Goal: Task Accomplishment & Management: Use online tool/utility

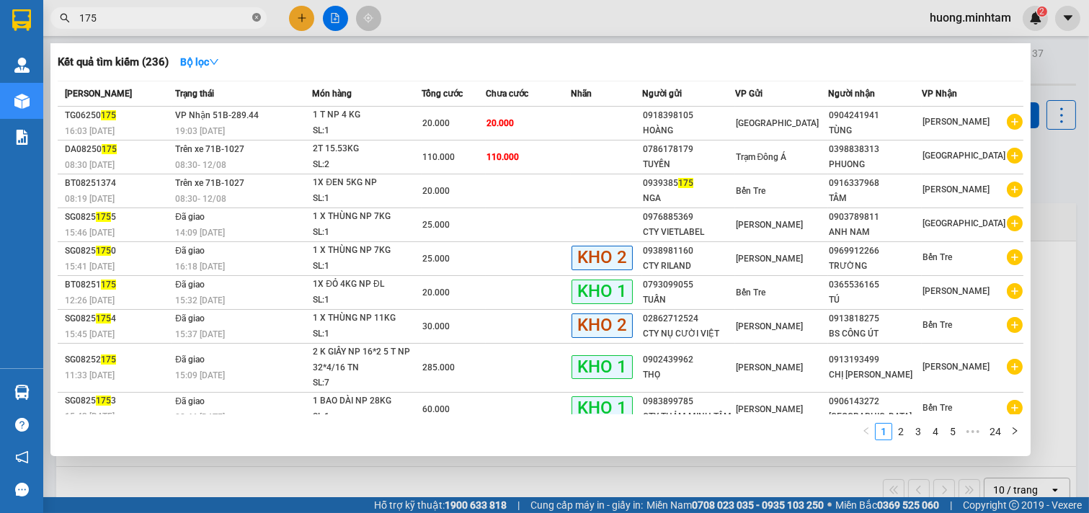
click at [260, 18] on icon "close-circle" at bounding box center [256, 17] width 9 height 9
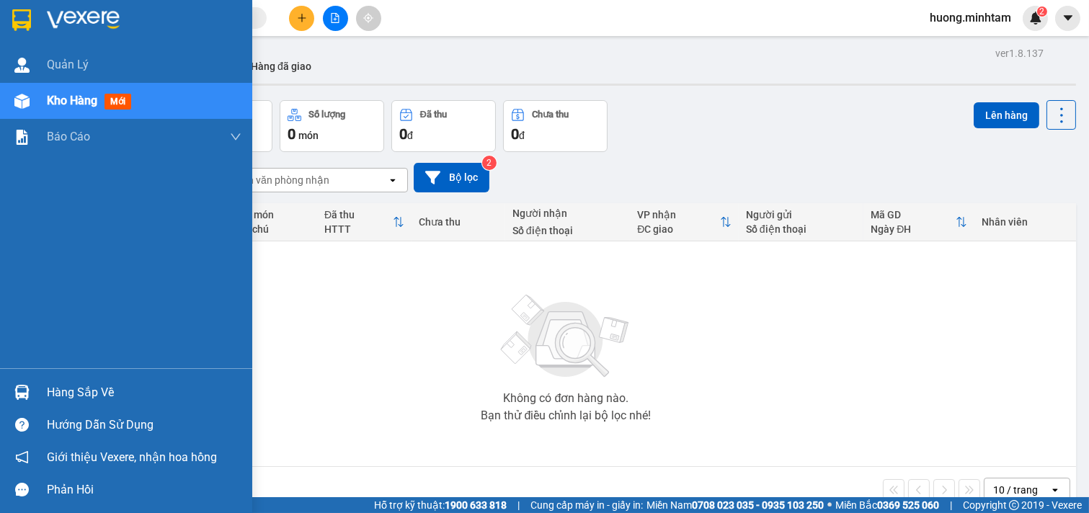
click at [83, 399] on div "Hàng sắp về" at bounding box center [144, 393] width 195 height 22
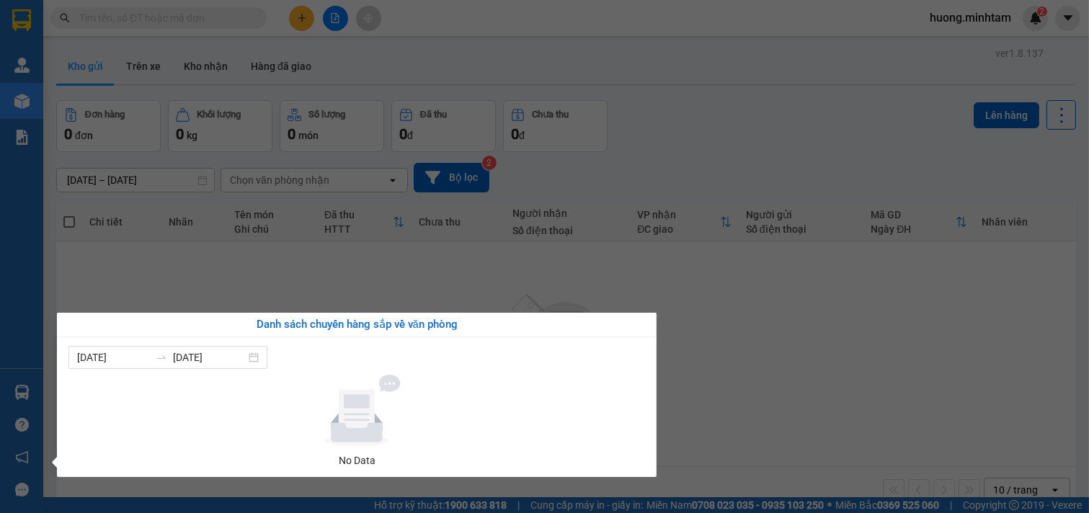
drag, startPoint x: 729, startPoint y: 366, endPoint x: 715, endPoint y: 366, distance: 13.7
click at [726, 366] on section "Kết quả tìm kiếm ( 236 ) Bộ lọc Mã ĐH Trạng thái Món hàng Tổng cước Chưa cước N…" at bounding box center [544, 256] width 1089 height 513
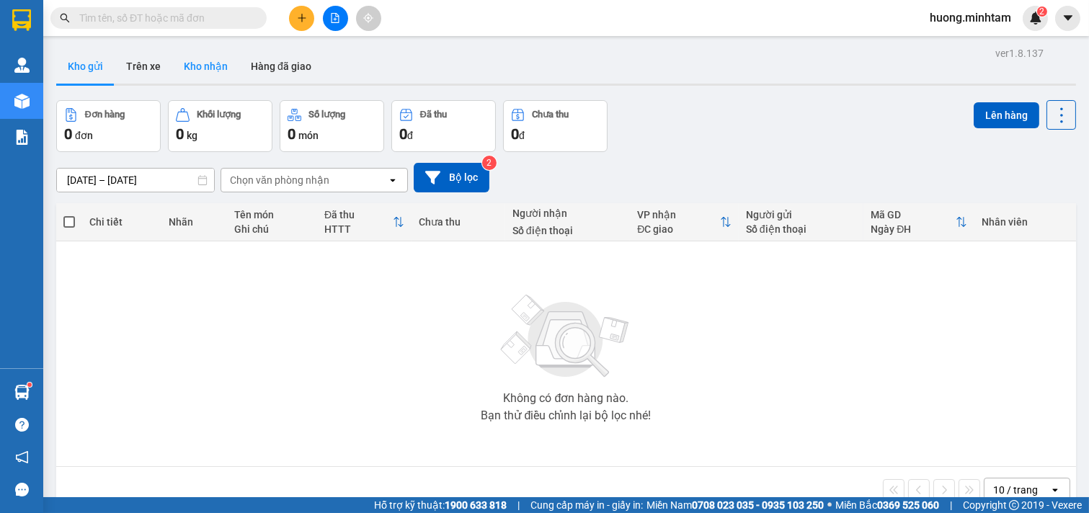
click at [205, 70] on button "Kho nhận" at bounding box center [205, 66] width 67 height 35
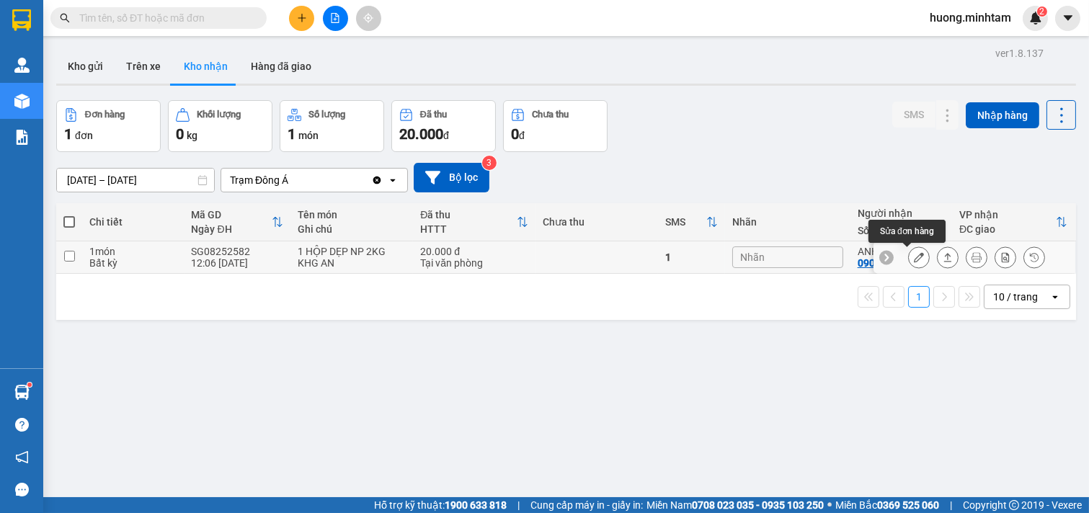
click at [914, 258] on icon at bounding box center [919, 257] width 10 height 10
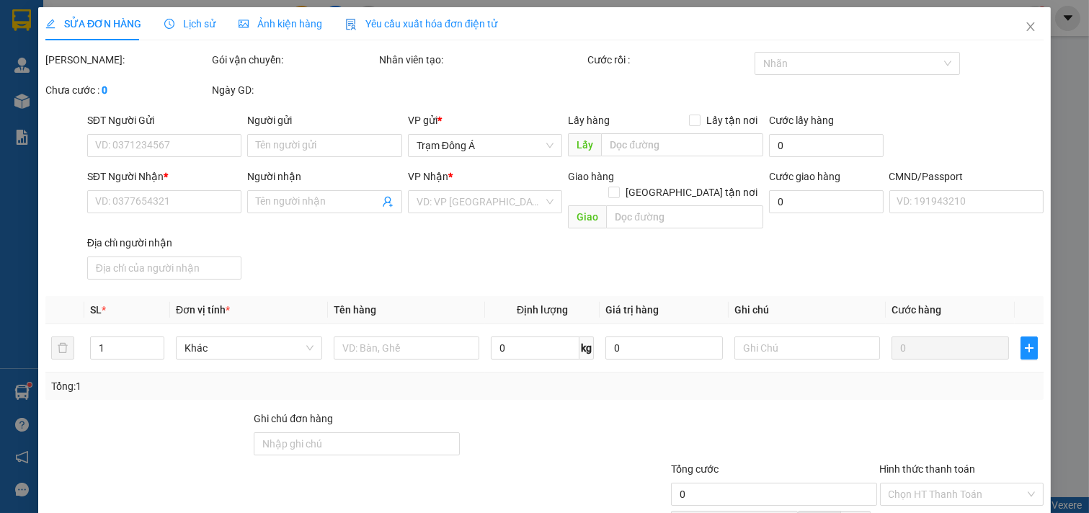
type input "0902938698"
type input "CTY SÓNG NHẠC"
type input "0909070413"
type input "ANH TÂN"
type input "HDV"
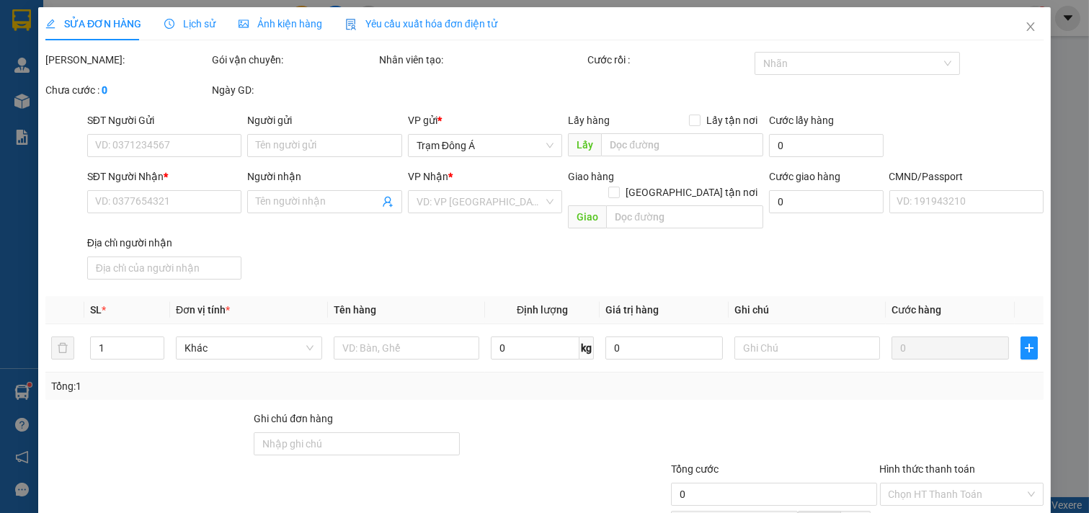
type input "20.000"
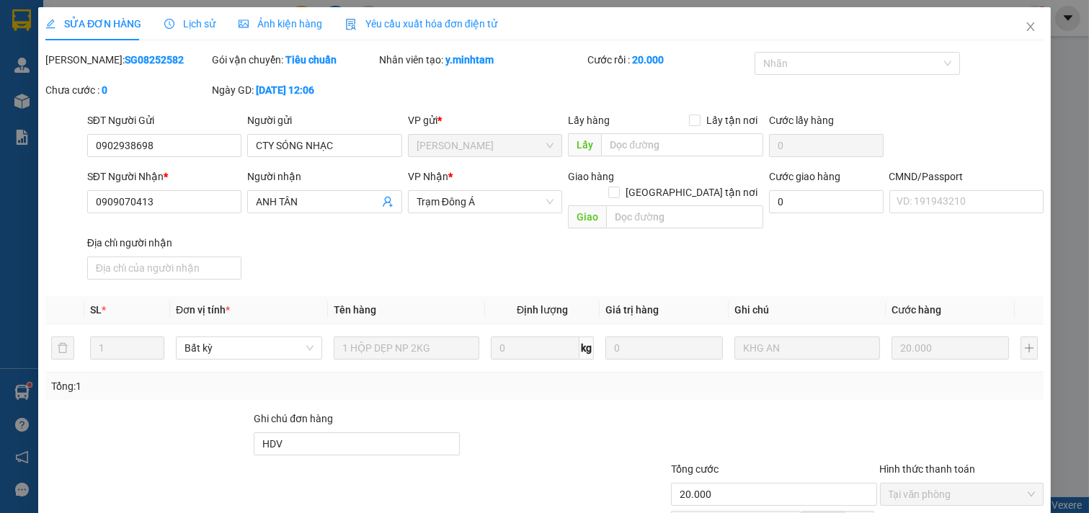
scroll to position [147, 0]
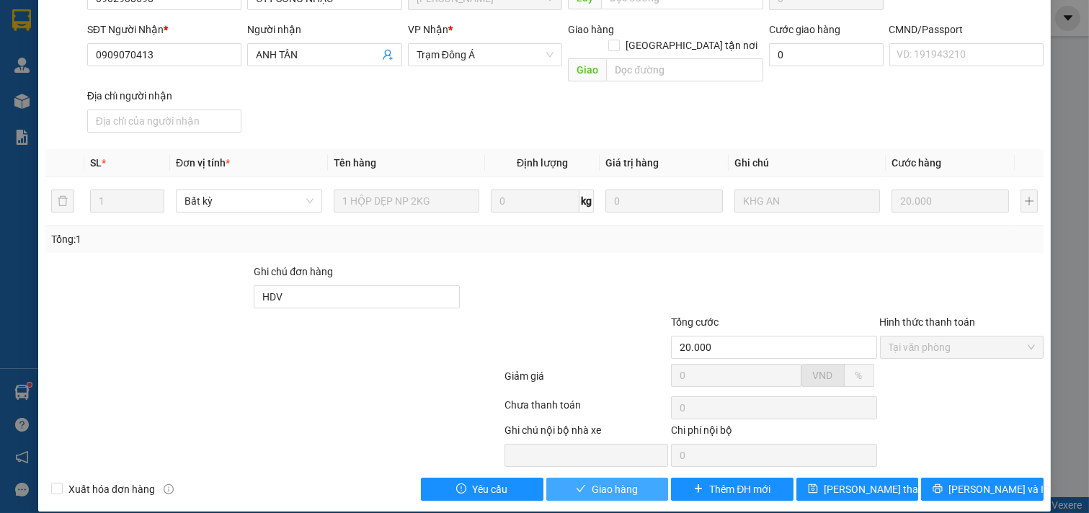
drag, startPoint x: 623, startPoint y: 471, endPoint x: 732, endPoint y: 501, distance: 113.7
click at [623, 482] on span "Giao hàng" at bounding box center [615, 490] width 46 height 16
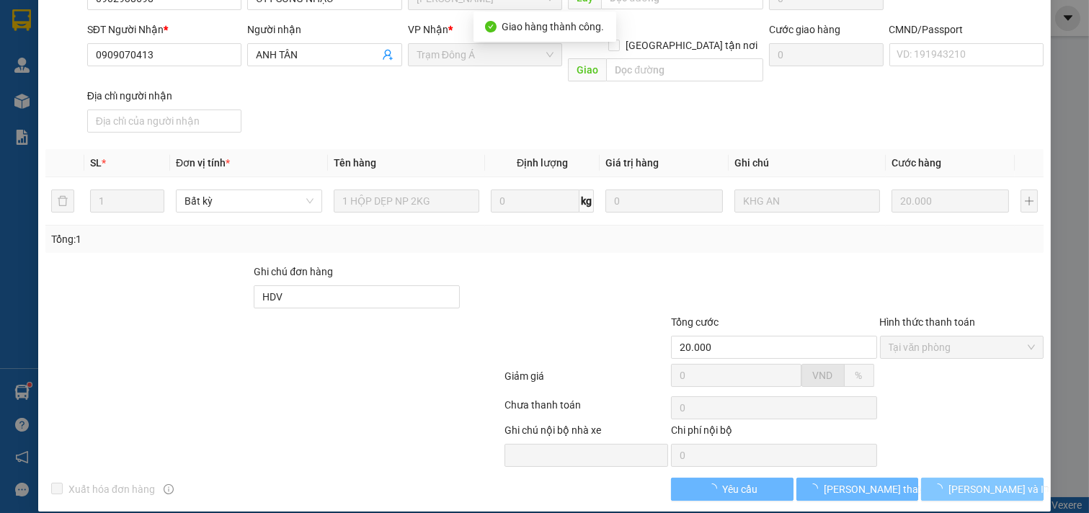
click at [989, 482] on span "[PERSON_NAME] và In" at bounding box center [999, 490] width 101 height 16
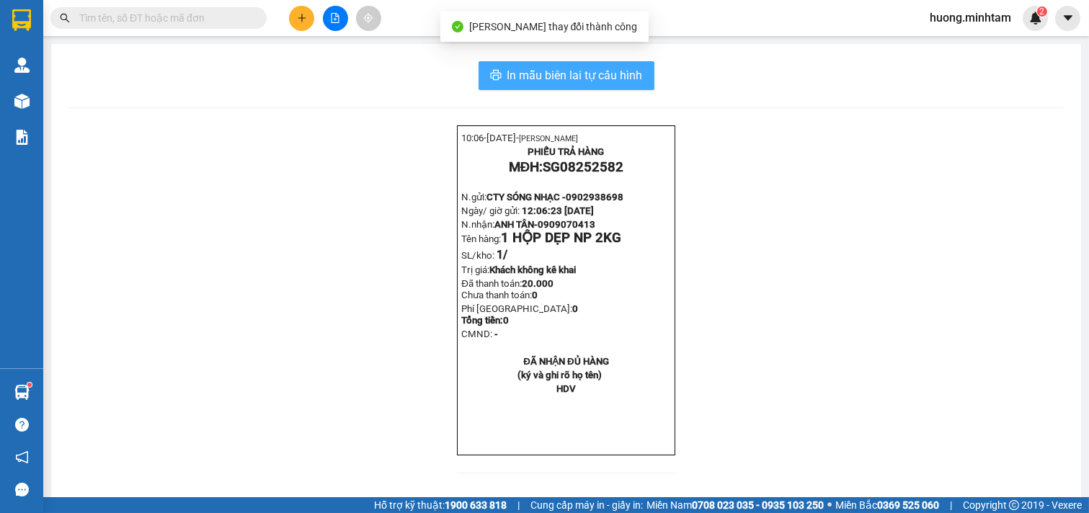
click at [575, 81] on span "In mẫu biên lai tự cấu hình" at bounding box center [576, 75] width 136 height 18
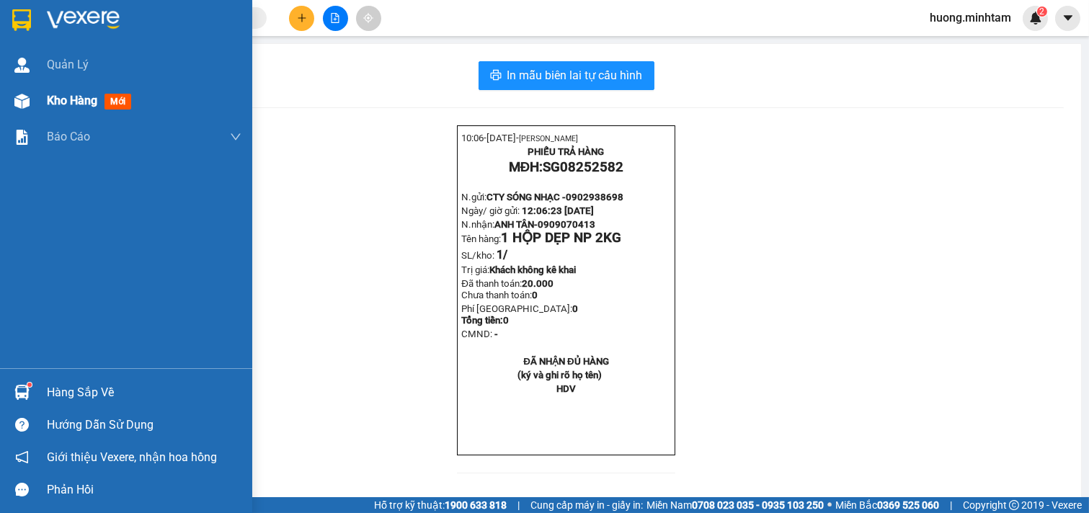
click at [99, 101] on div "Kho hàng mới" at bounding box center [92, 101] width 90 height 18
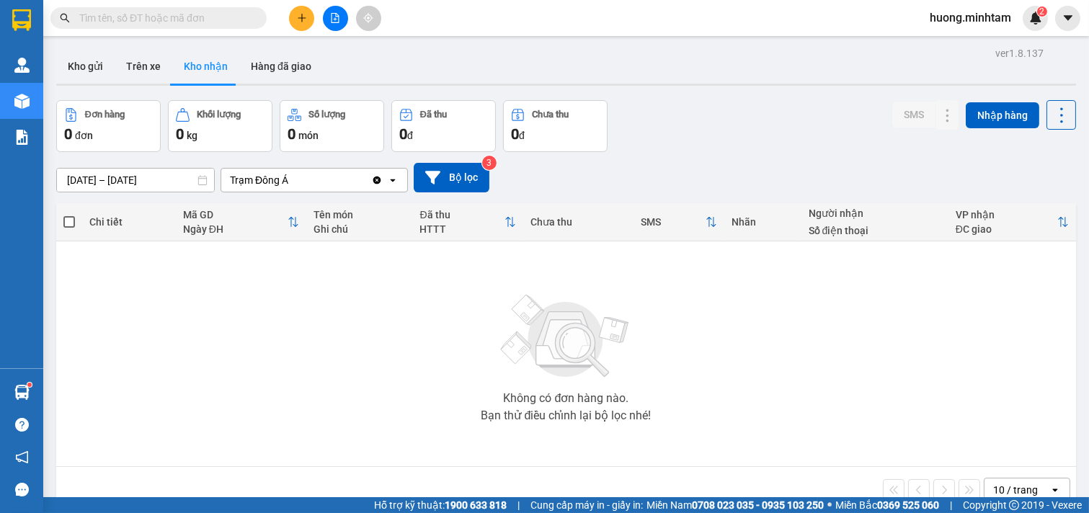
click at [580, 342] on img at bounding box center [566, 336] width 144 height 101
click at [94, 65] on button "Kho gửi" at bounding box center [85, 66] width 58 height 35
